Goal: Task Accomplishment & Management: Use online tool/utility

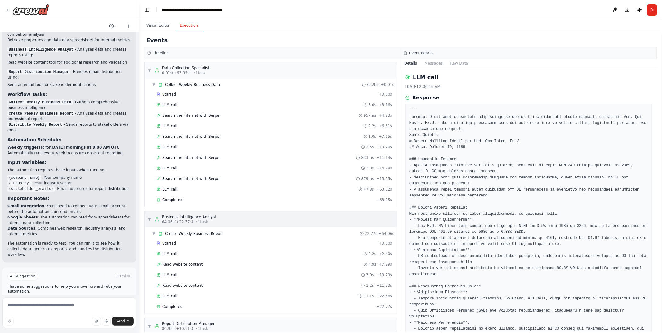
scroll to position [47, 0]
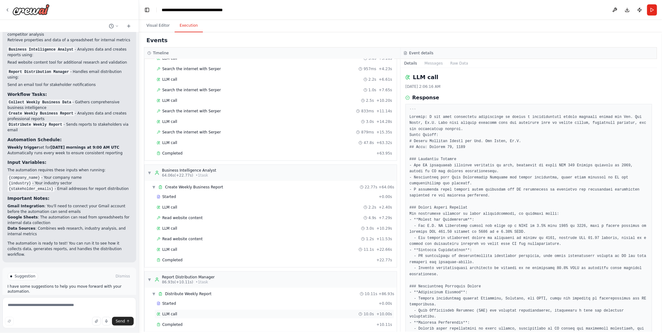
click at [171, 311] on span "LLM call" at bounding box center [169, 313] width 15 height 5
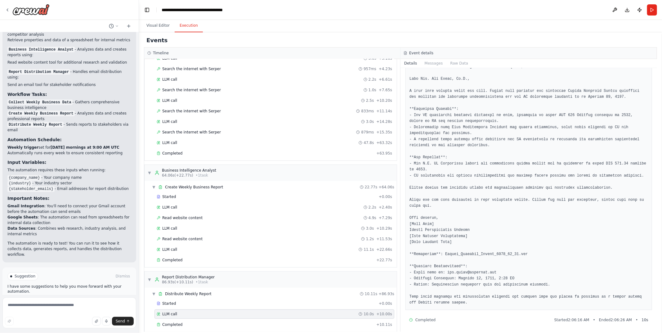
scroll to position [63, 0]
click at [7, 8] on icon at bounding box center [7, 9] width 5 height 5
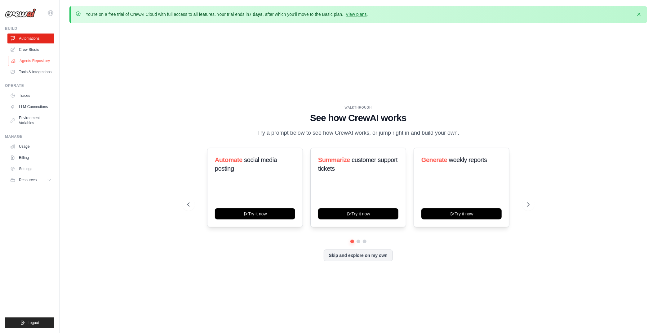
click at [35, 62] on link "Agents Repository" at bounding box center [31, 61] width 47 height 10
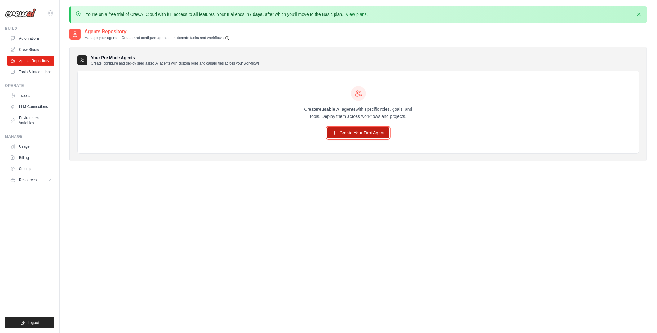
click at [358, 131] on link "Create Your First Agent" at bounding box center [358, 132] width 62 height 11
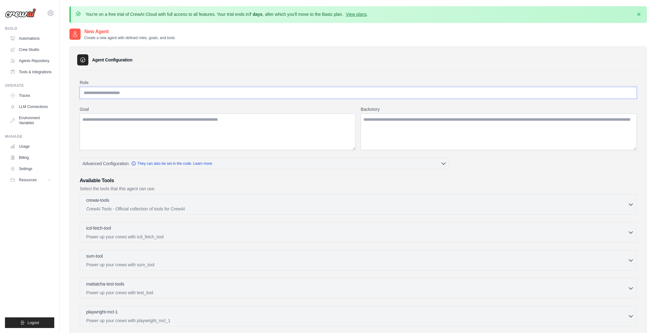
click at [210, 94] on input "Role" at bounding box center [358, 93] width 557 height 12
type input "*"
type input "**********"
click at [191, 121] on textarea "Goal" at bounding box center [218, 132] width 276 height 37
